Goal: Task Accomplishment & Management: Manage account settings

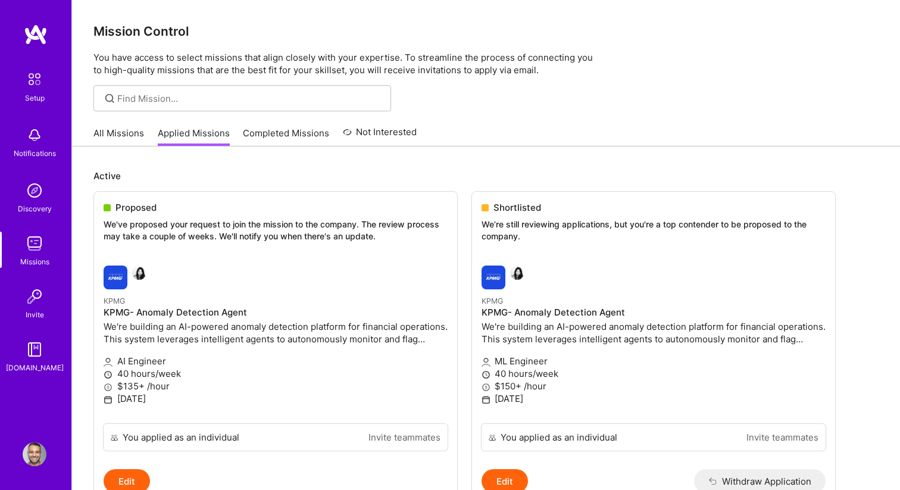
click at [39, 44] on img at bounding box center [36, 34] width 24 height 21
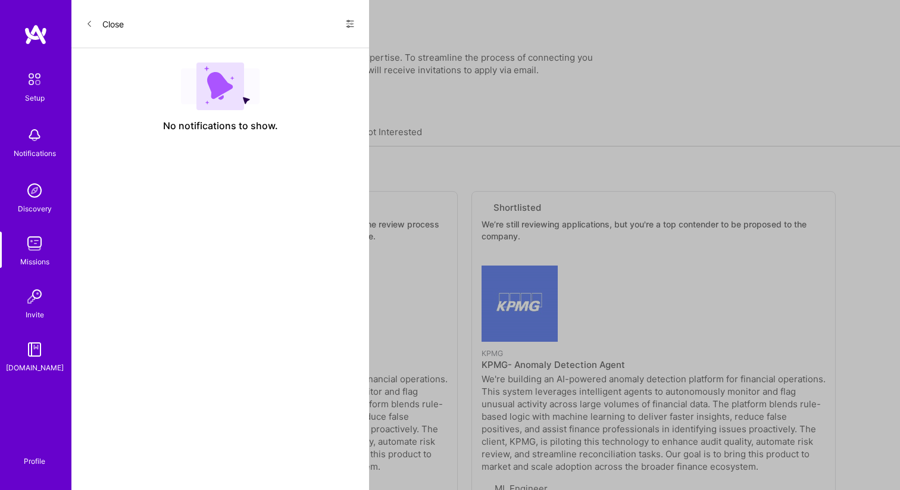
select select "US"
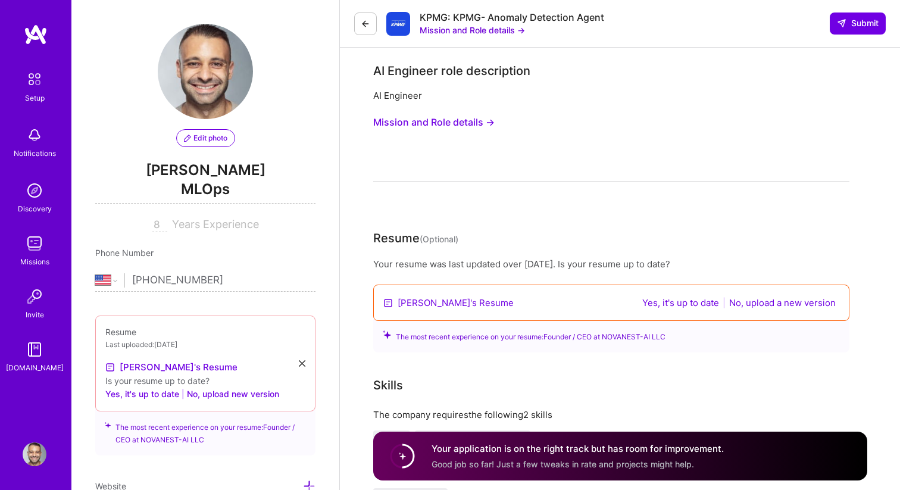
click at [20, 227] on div "Setup Notifications Discovery Missions Invite [DOMAIN_NAME]" at bounding box center [35, 220] width 71 height 307
click at [21, 232] on link "Missions" at bounding box center [35, 250] width 74 height 36
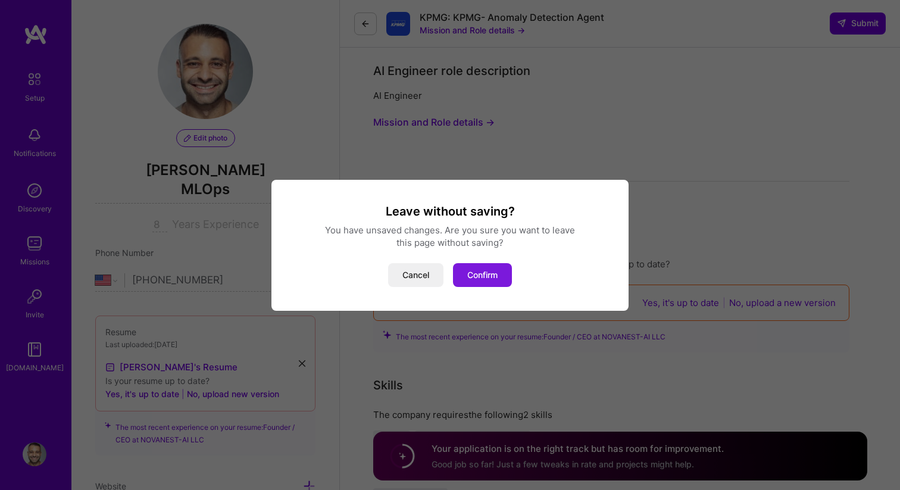
click at [495, 270] on button "Confirm" at bounding box center [482, 275] width 59 height 24
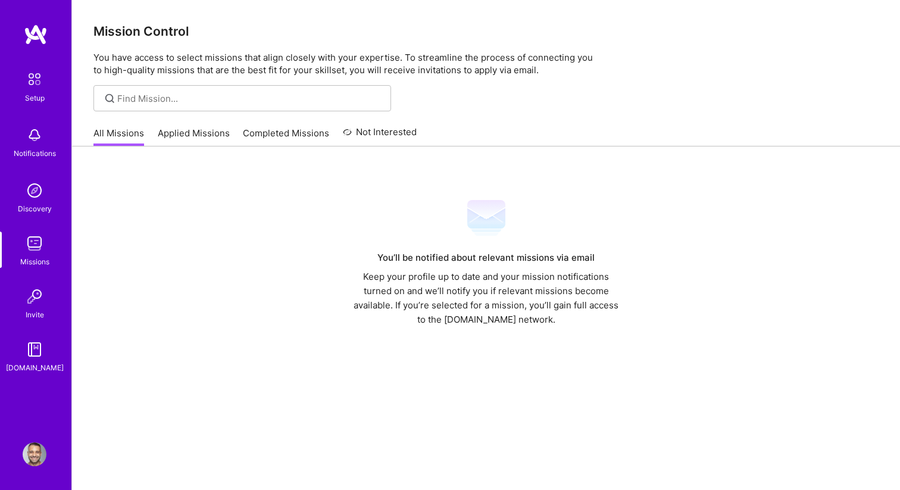
click at [188, 133] on link "Applied Missions" at bounding box center [194, 137] width 72 height 20
